Goal: Task Accomplishment & Management: Manage account settings

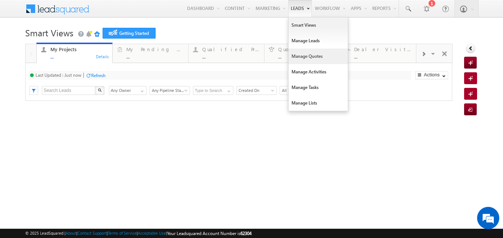
click at [298, 57] on link "Manage Quotes" at bounding box center [317, 57] width 59 height 16
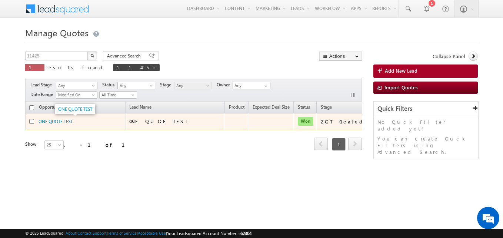
drag, startPoint x: 56, startPoint y: 123, endPoint x: 92, endPoint y: 69, distance: 64.6
click at [152, 69] on span at bounding box center [154, 68] width 4 height 4
type input "Search Quotes"
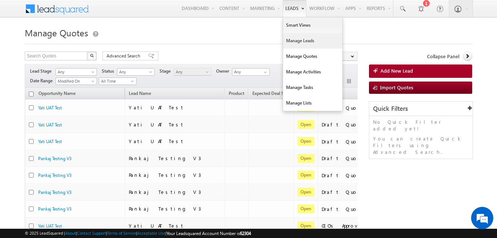
click at [291, 41] on link "Manage Leads" at bounding box center [312, 41] width 59 height 16
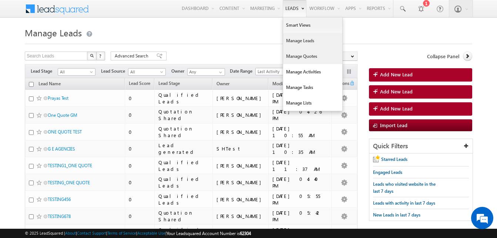
click at [288, 55] on link "Manage Quotes" at bounding box center [312, 57] width 59 height 16
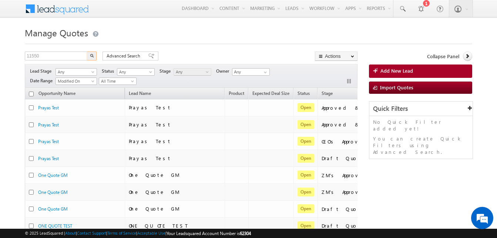
type input "11550"
click at [87, 51] on button "button" at bounding box center [92, 55] width 10 height 9
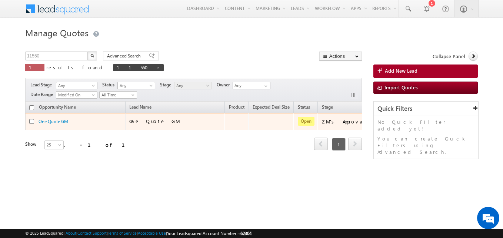
scroll to position [0, 86]
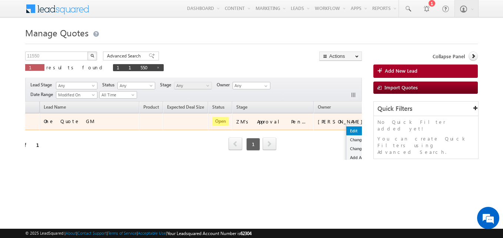
click at [346, 131] on link "Edit" at bounding box center [364, 130] width 37 height 9
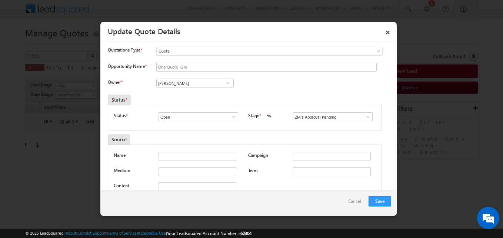
click at [364, 117] on span at bounding box center [367, 117] width 7 height 6
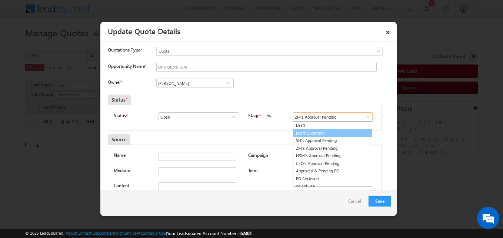
click at [311, 135] on link "Draft Quotation" at bounding box center [332, 133] width 79 height 9
type input "Draft Quotation"
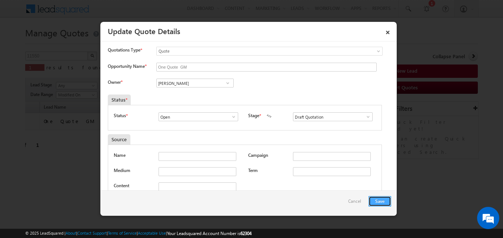
click at [376, 200] on button "Save" at bounding box center [379, 201] width 23 height 10
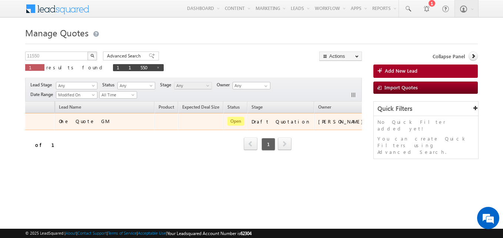
scroll to position [0, 0]
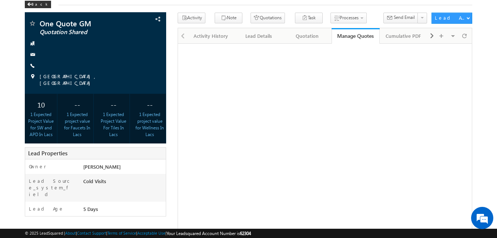
scroll to position [36, 0]
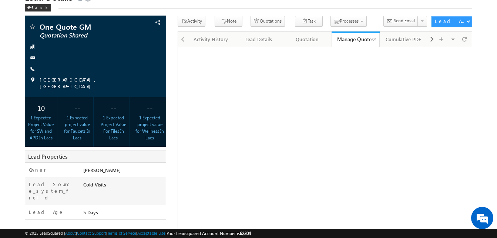
click at [347, 40] on div "Manage Quotes" at bounding box center [355, 39] width 37 height 7
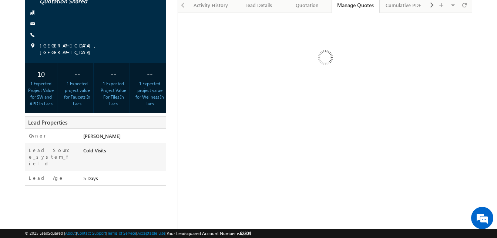
scroll to position [68, 0]
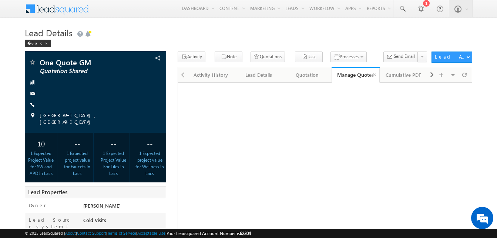
click at [355, 73] on div "Manage Quotes" at bounding box center [355, 74] width 37 height 7
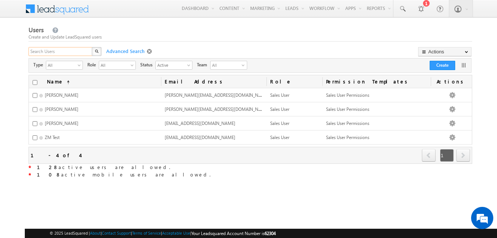
click at [73, 48] on input "text" at bounding box center [61, 51] width 64 height 9
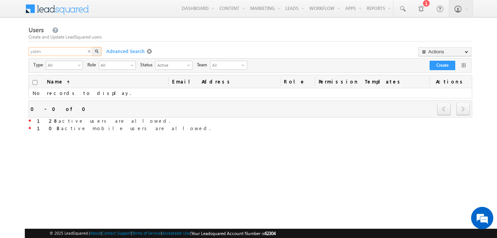
click at [55, 52] on input "yaten" at bounding box center [61, 51] width 64 height 9
type input "yatendra"
click at [125, 51] on span "Advanced Search" at bounding box center [125, 51] width 44 height 7
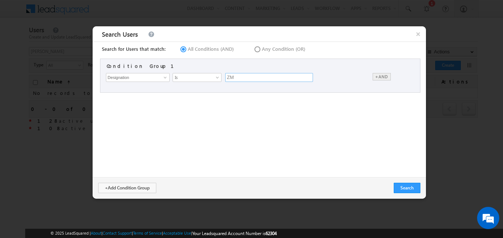
click at [243, 76] on input "ZM" at bounding box center [269, 77] width 88 height 9
type input "Z"
click at [166, 76] on span at bounding box center [165, 77] width 6 height 6
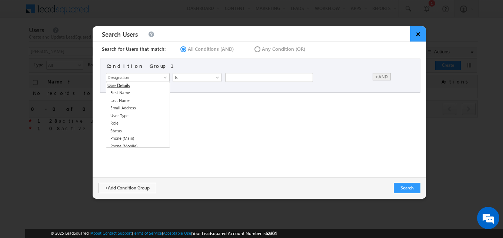
click at [418, 34] on span "×" at bounding box center [418, 33] width 16 height 15
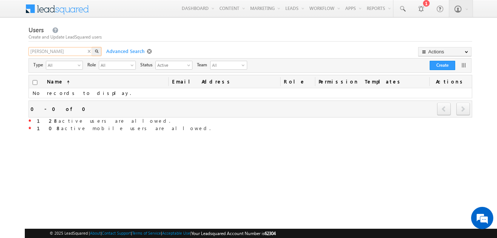
click at [85, 53] on input "yatendra" at bounding box center [61, 51] width 64 height 9
click at [87, 53] on input "yatendra" at bounding box center [61, 51] width 64 height 9
click at [88, 51] on div "X" at bounding box center [66, 52] width 74 height 11
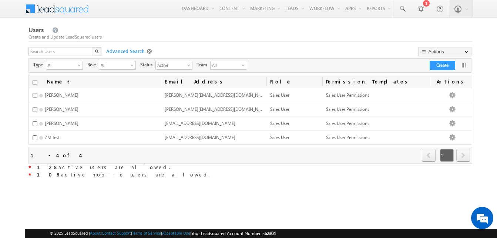
click at [148, 51] on span at bounding box center [150, 52] width 7 height 6
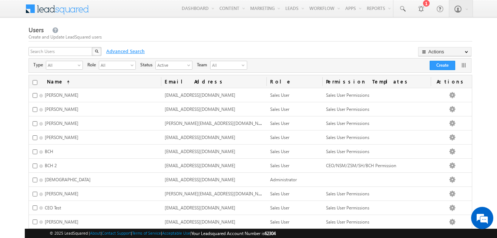
click at [137, 51] on span "Advanced Search" at bounding box center [125, 51] width 44 height 7
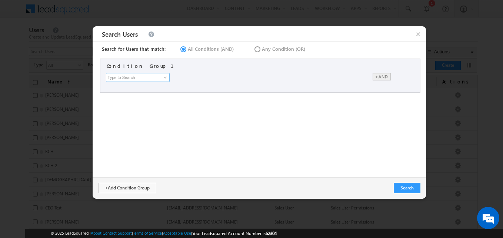
click at [154, 75] on input at bounding box center [138, 77] width 64 height 9
click at [165, 77] on span at bounding box center [165, 77] width 6 height 6
click at [417, 33] on span "×" at bounding box center [418, 33] width 16 height 15
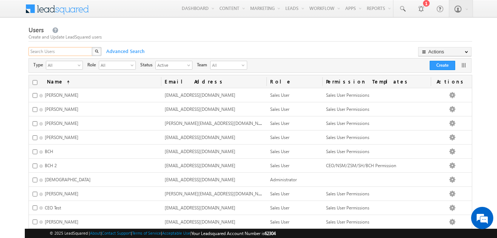
click at [54, 53] on input "text" at bounding box center [61, 51] width 64 height 9
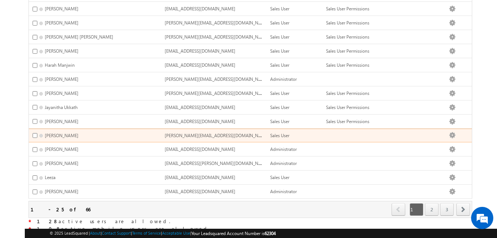
scroll to position [257, 0]
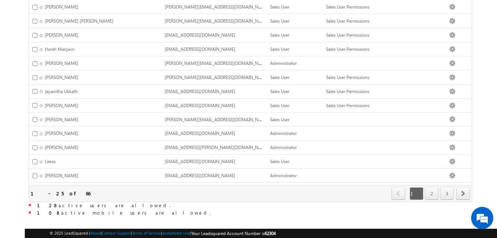
type input "yate"
click at [427, 187] on link "2" at bounding box center [432, 193] width 14 height 13
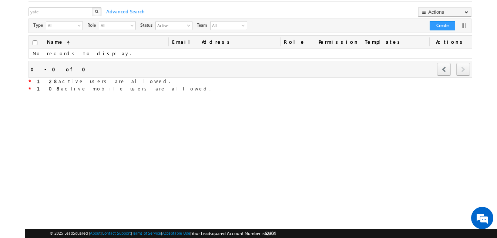
scroll to position [40, 0]
click at [91, 12] on div "X" at bounding box center [66, 12] width 74 height 11
click at [83, 11] on input "text" at bounding box center [61, 11] width 64 height 9
click at [89, 13] on input "text" at bounding box center [61, 11] width 64 height 9
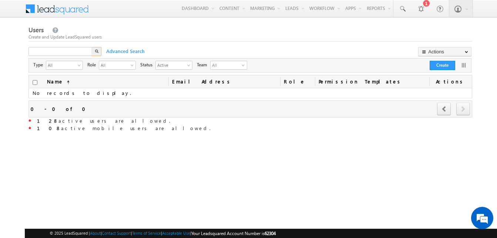
click at [43, 57] on div "X" at bounding box center [66, 52] width 74 height 11
click at [56, 51] on input "text" at bounding box center [61, 51] width 64 height 9
type input "yatendra"
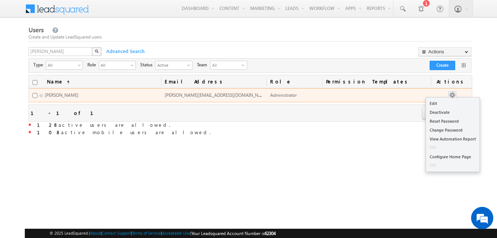
click at [456, 95] on button "button" at bounding box center [452, 94] width 7 height 7
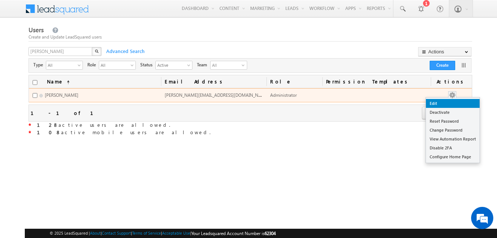
click at [448, 103] on link "Edit" at bounding box center [453, 103] width 54 height 9
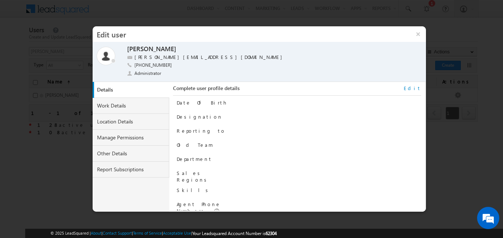
scroll to position [75, 0]
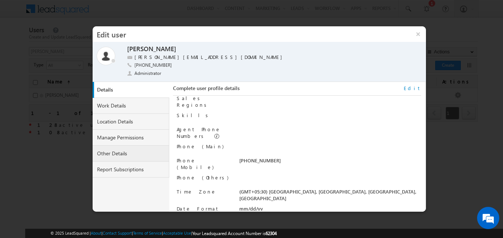
click at [111, 150] on link "Other Details" at bounding box center [131, 154] width 77 height 16
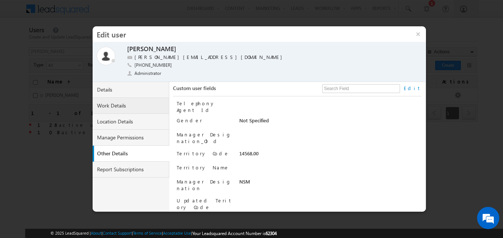
click at [130, 106] on link "Work Details" at bounding box center [131, 106] width 77 height 16
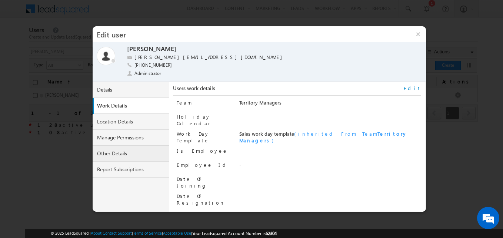
click at [117, 150] on link "Other Details" at bounding box center [131, 154] width 77 height 16
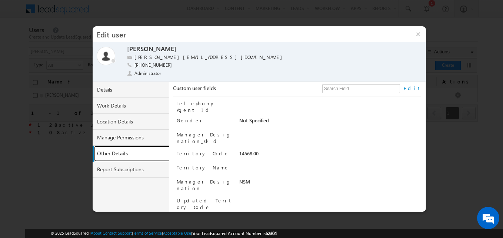
scroll to position [1, 0]
click at [420, 91] on link "Edit" at bounding box center [412, 88] width 17 height 7
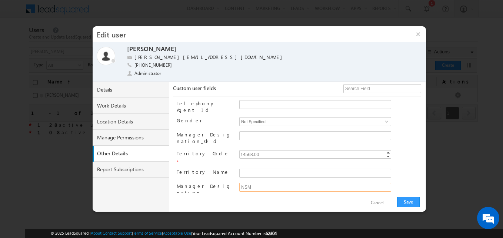
click at [270, 183] on input "NSM" at bounding box center [315, 187] width 152 height 9
type input "N"
type input "ZM"
click at [411, 199] on button "Save" at bounding box center [408, 202] width 23 height 10
click at [415, 204] on button "Save" at bounding box center [408, 202] width 23 height 10
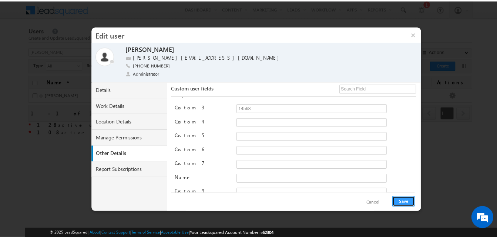
scroll to position [0, 0]
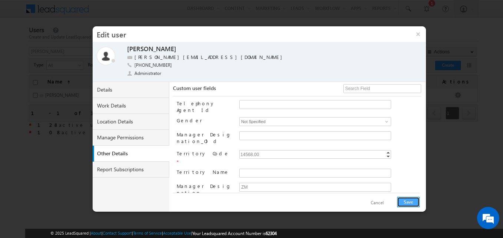
click at [406, 197] on button "Save" at bounding box center [408, 202] width 23 height 10
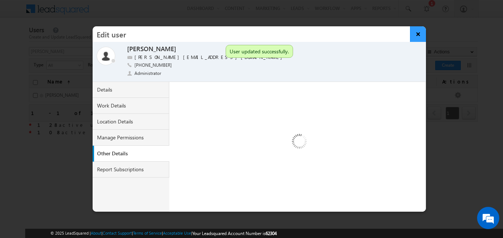
click at [417, 34] on button "×" at bounding box center [418, 34] width 16 height 16
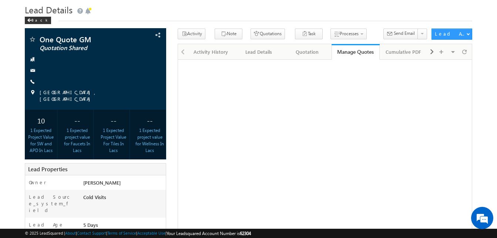
scroll to position [17, 0]
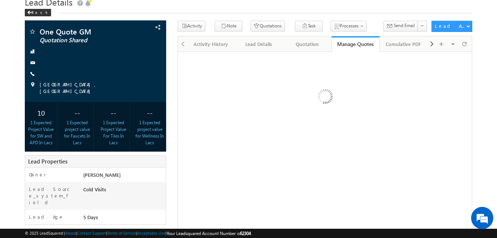
scroll to position [30, 0]
